Goal: Task Accomplishment & Management: Manage account settings

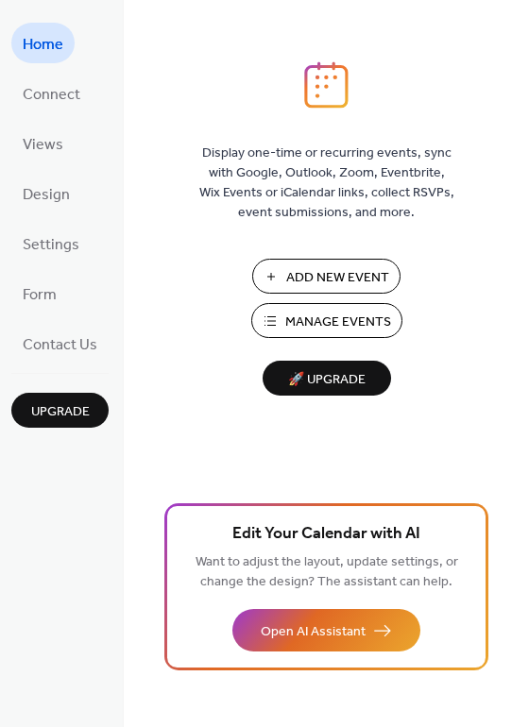
click at [322, 327] on span "Manage Events" at bounding box center [338, 322] width 106 height 20
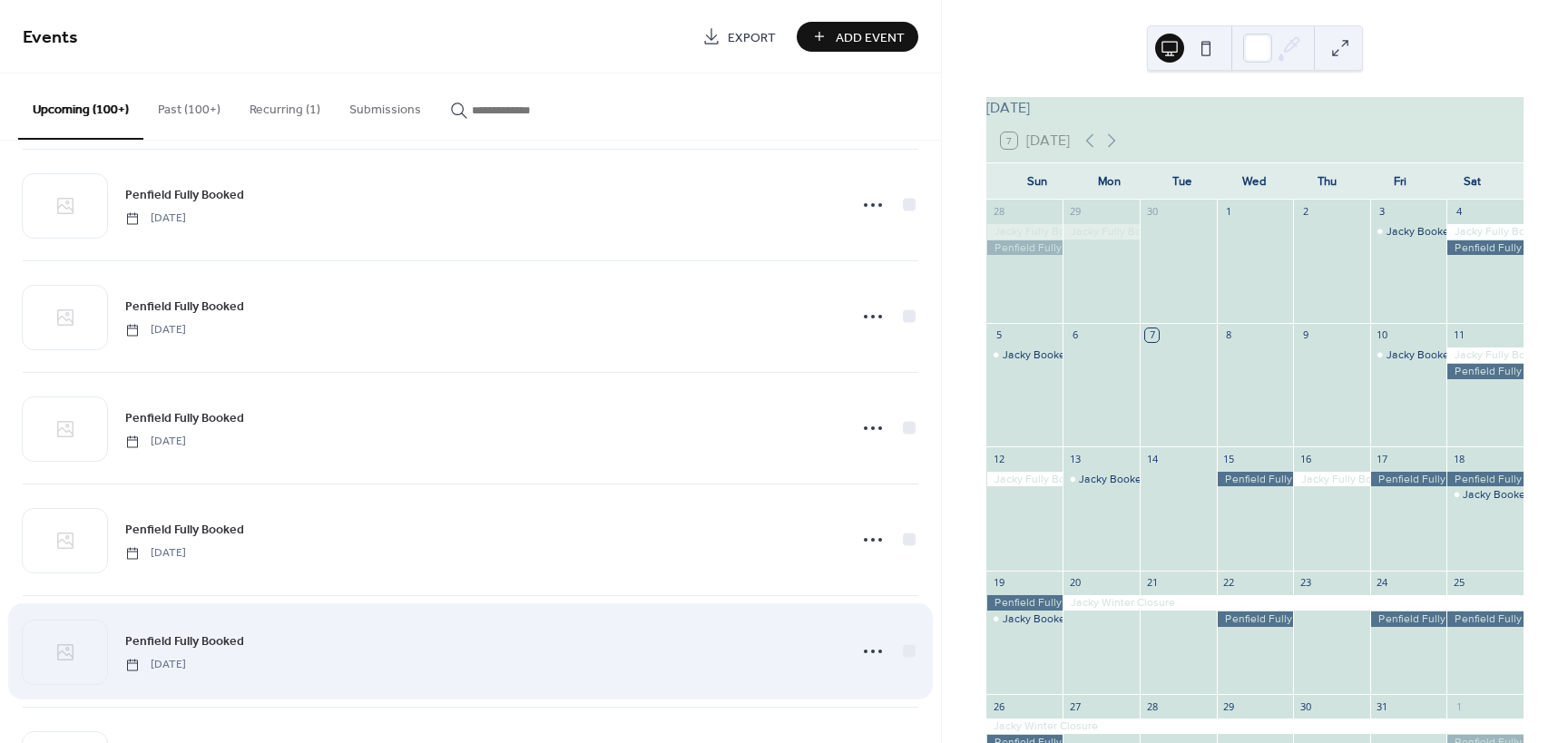
scroll to position [1451, 0]
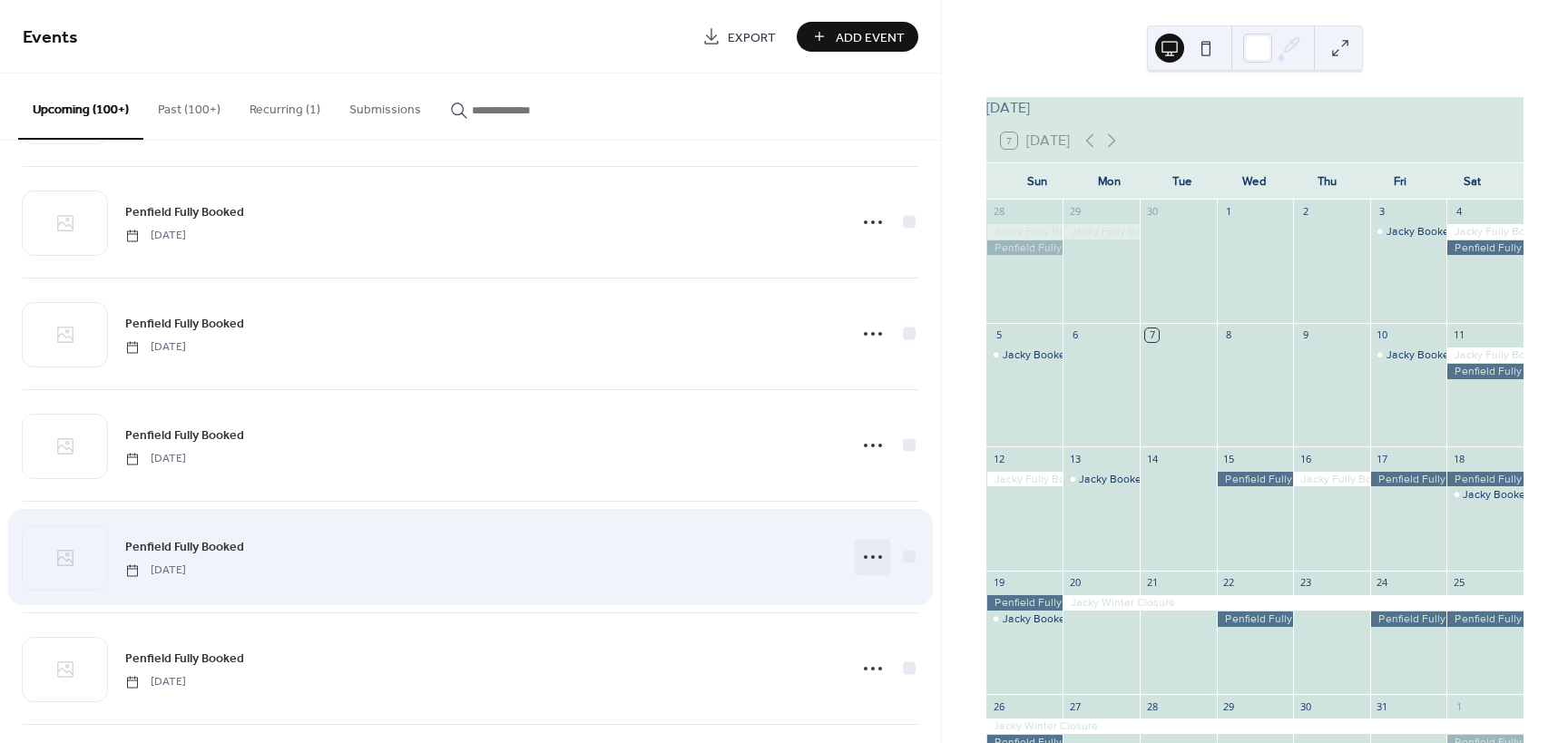
click at [860, 550] on icon at bounding box center [873, 557] width 29 height 29
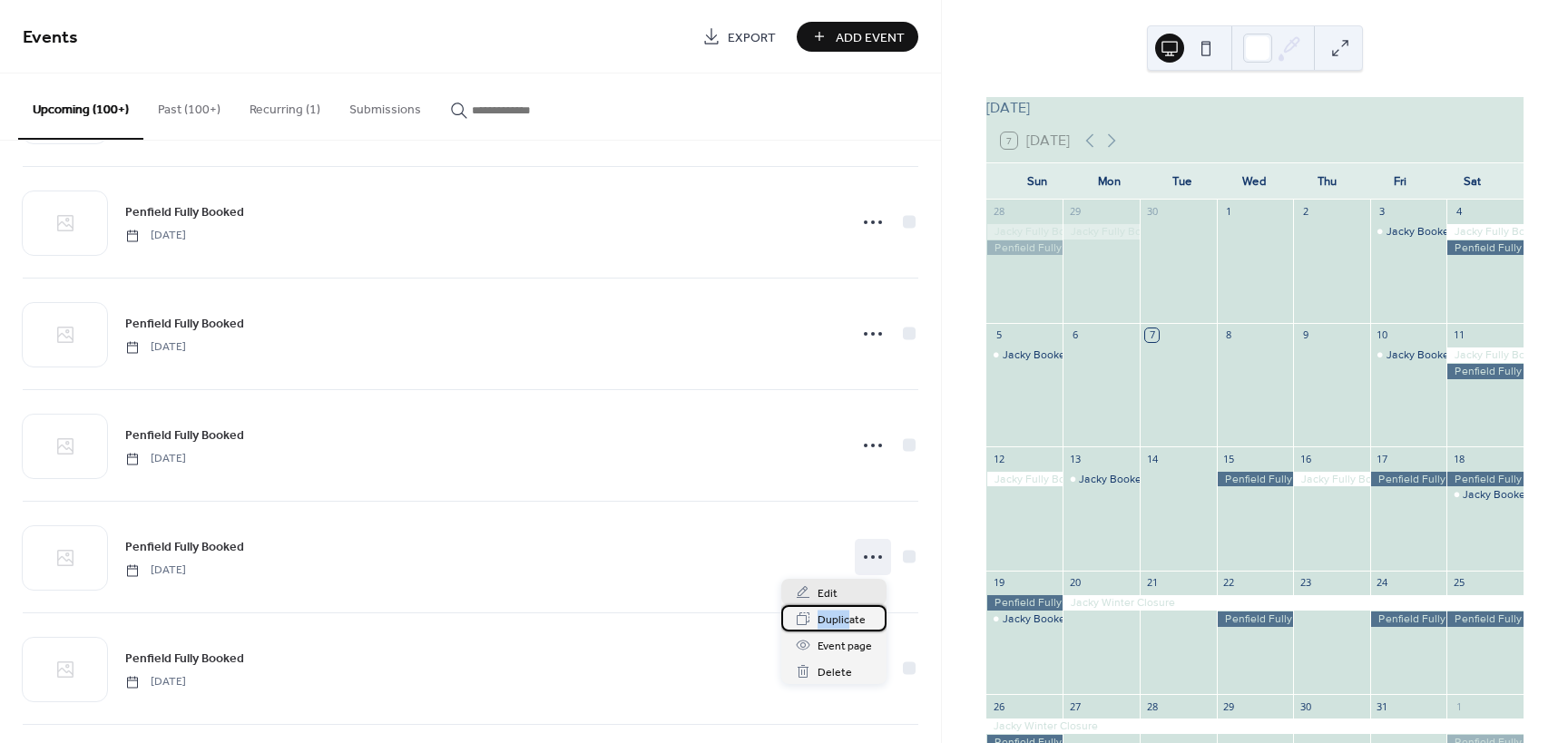
click at [846, 597] on div "Edit Duplicate Event page Delete" at bounding box center [834, 631] width 105 height 105
click at [829, 591] on span "Edit" at bounding box center [827, 594] width 20 height 19
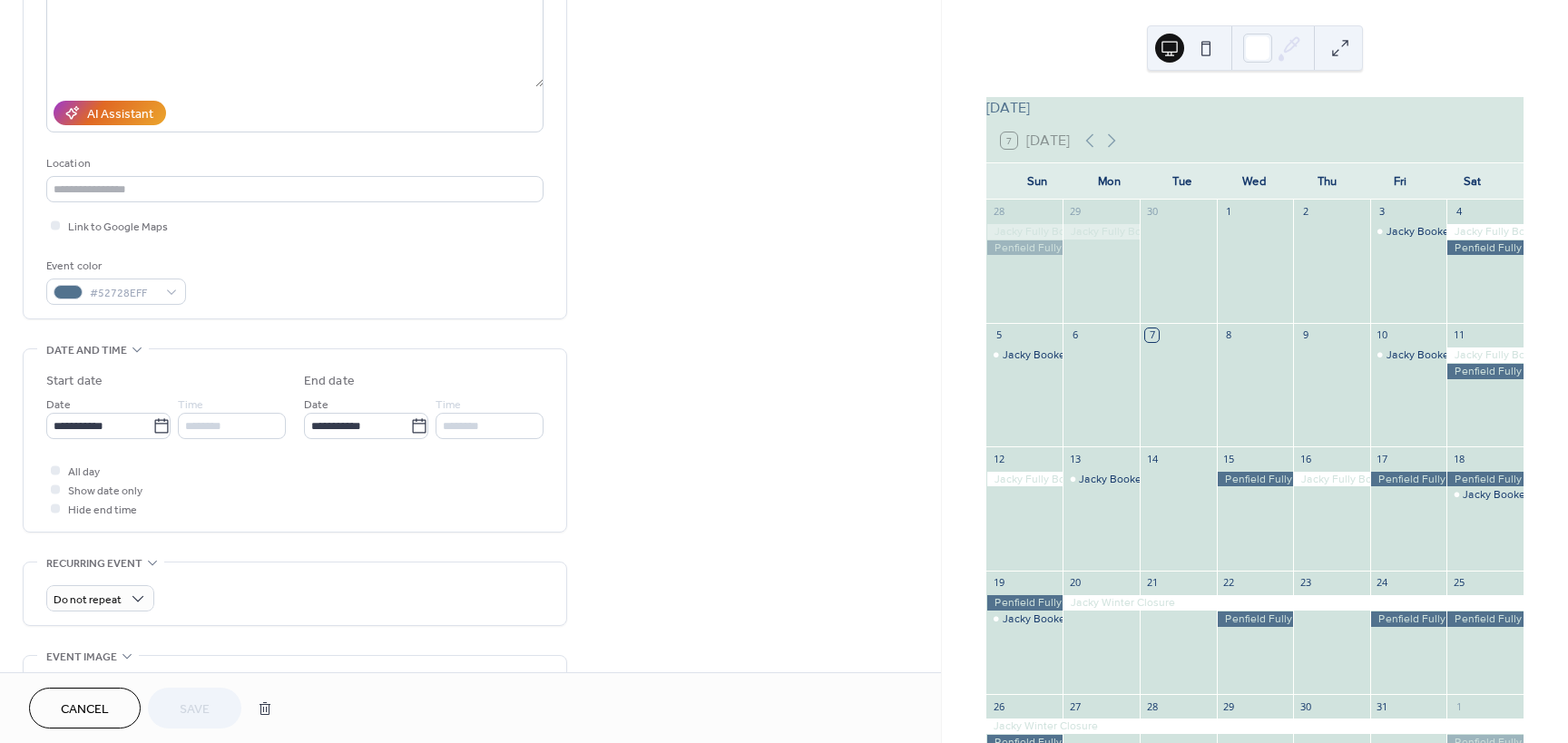
scroll to position [272, 0]
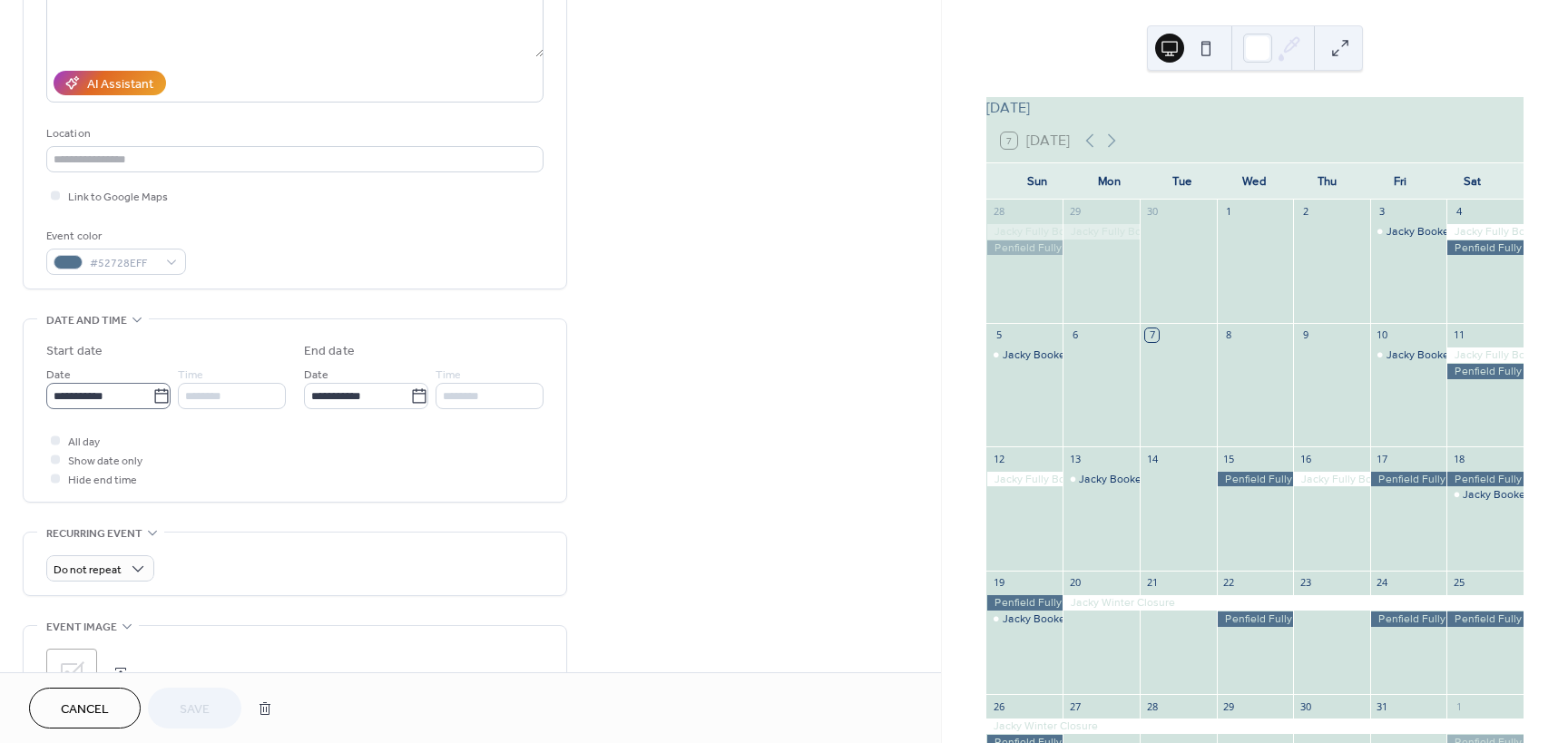
click at [162, 404] on icon at bounding box center [162, 396] width 18 height 18
click at [153, 404] on input "**********" at bounding box center [99, 395] width 106 height 26
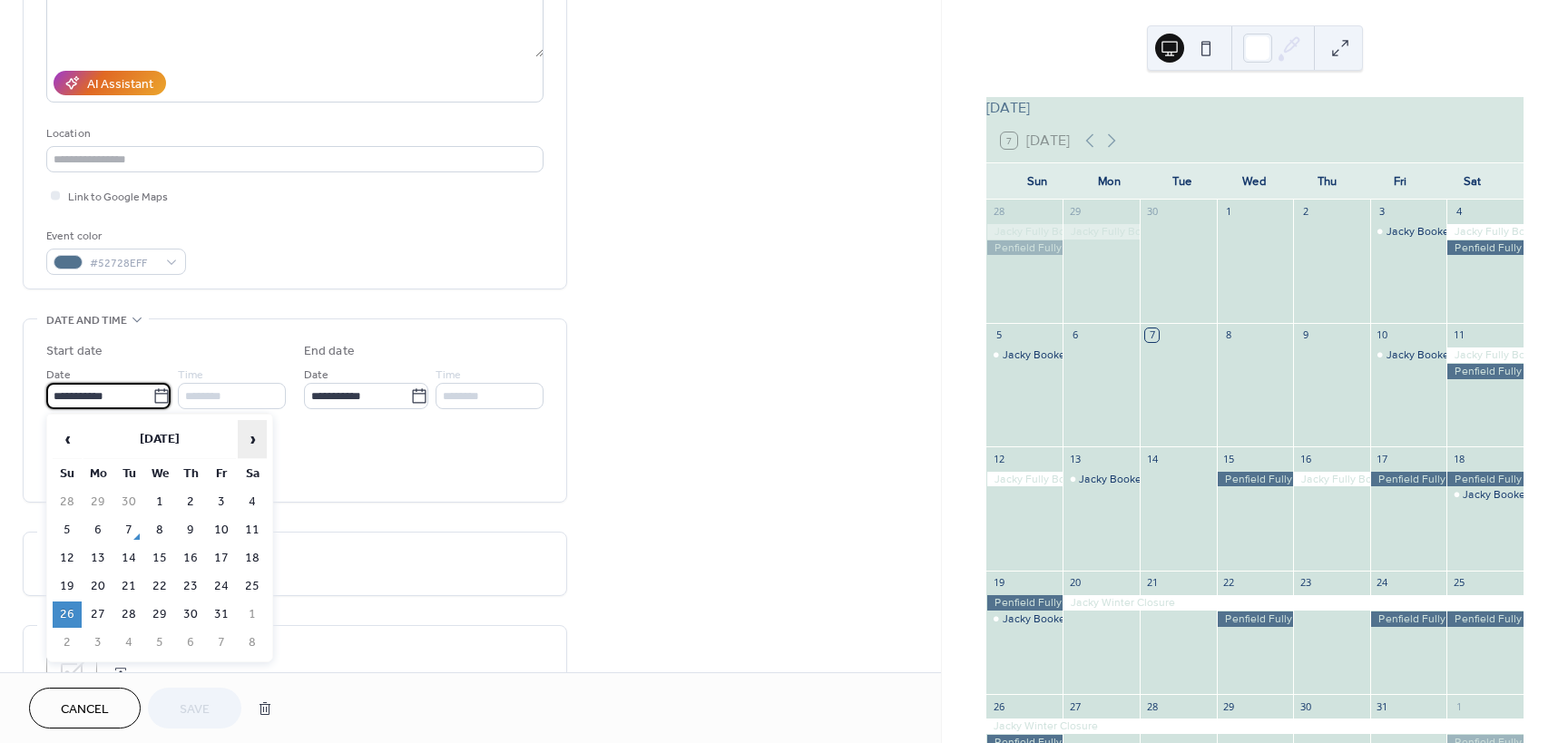
click at [255, 436] on span "›" at bounding box center [252, 439] width 27 height 37
click at [254, 436] on span "›" at bounding box center [252, 439] width 27 height 37
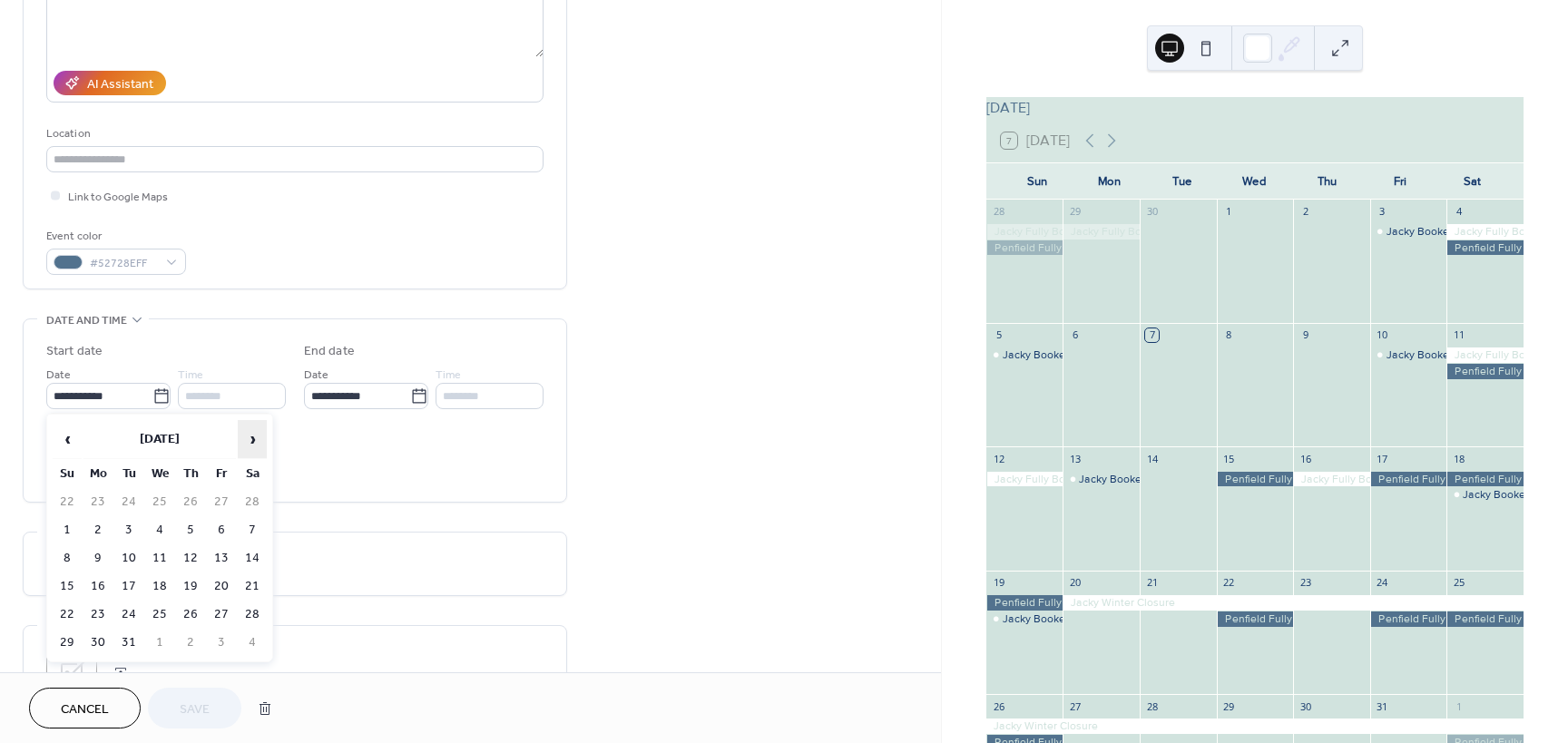
click at [254, 436] on span "›" at bounding box center [252, 439] width 27 height 37
click at [56, 615] on td "26" at bounding box center [67, 614] width 29 height 26
type input "**********"
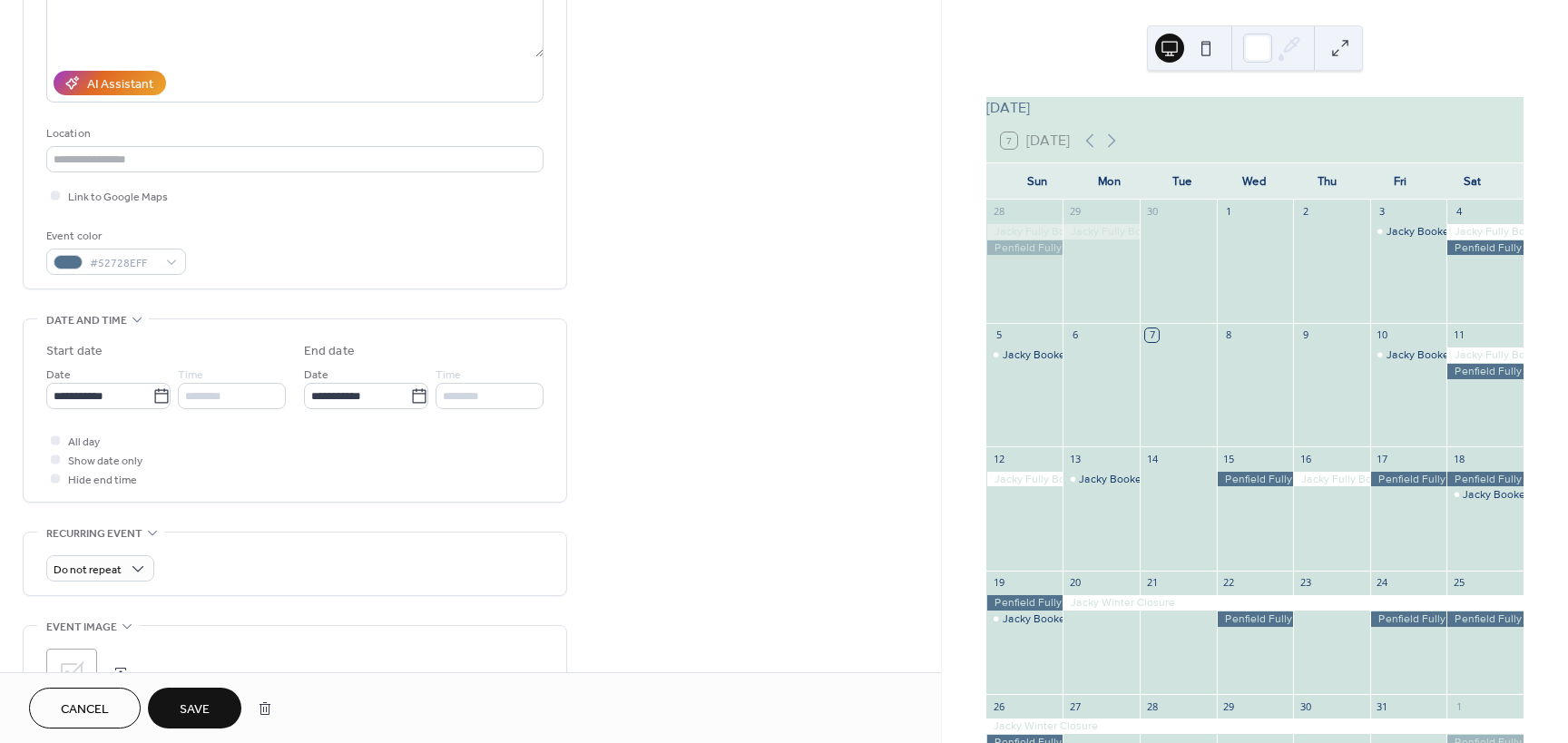
click at [184, 705] on span "Save" at bounding box center [194, 710] width 30 height 19
